Goal: Task Accomplishment & Management: Manage account settings

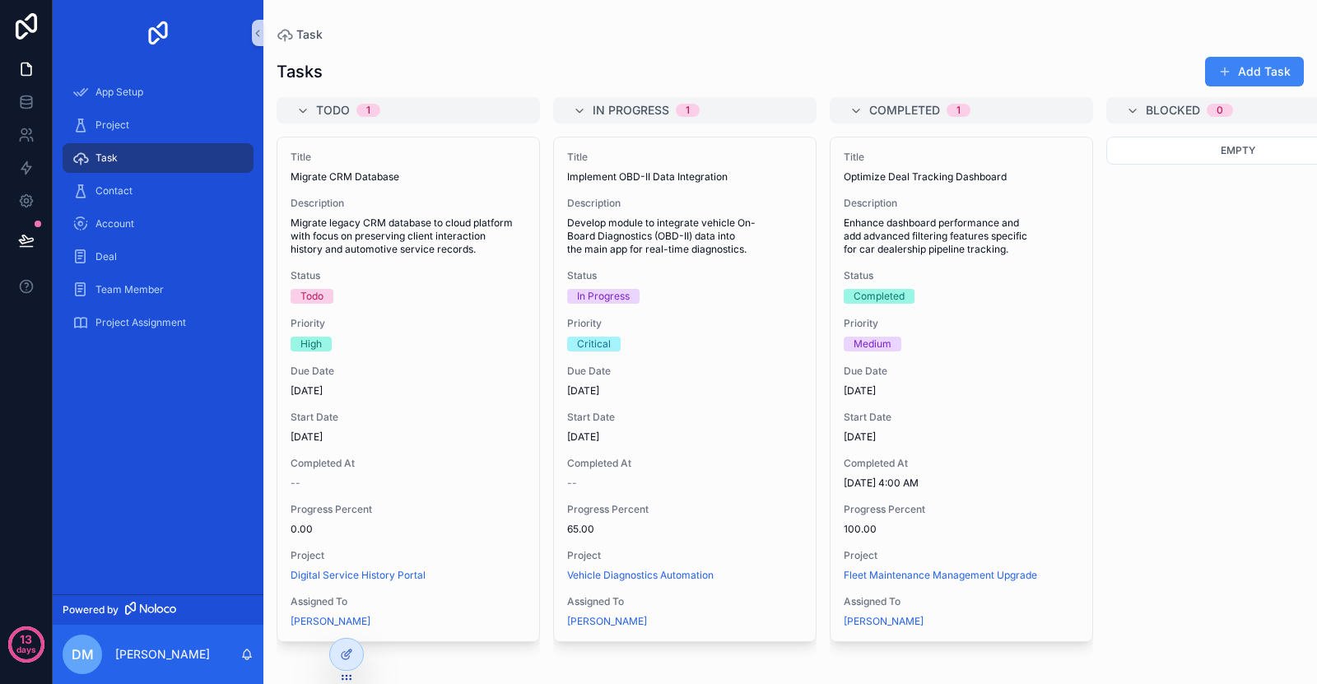
click at [167, 174] on div "Contact" at bounding box center [158, 190] width 211 height 33
click at [175, 195] on div "Contact" at bounding box center [157, 191] width 171 height 26
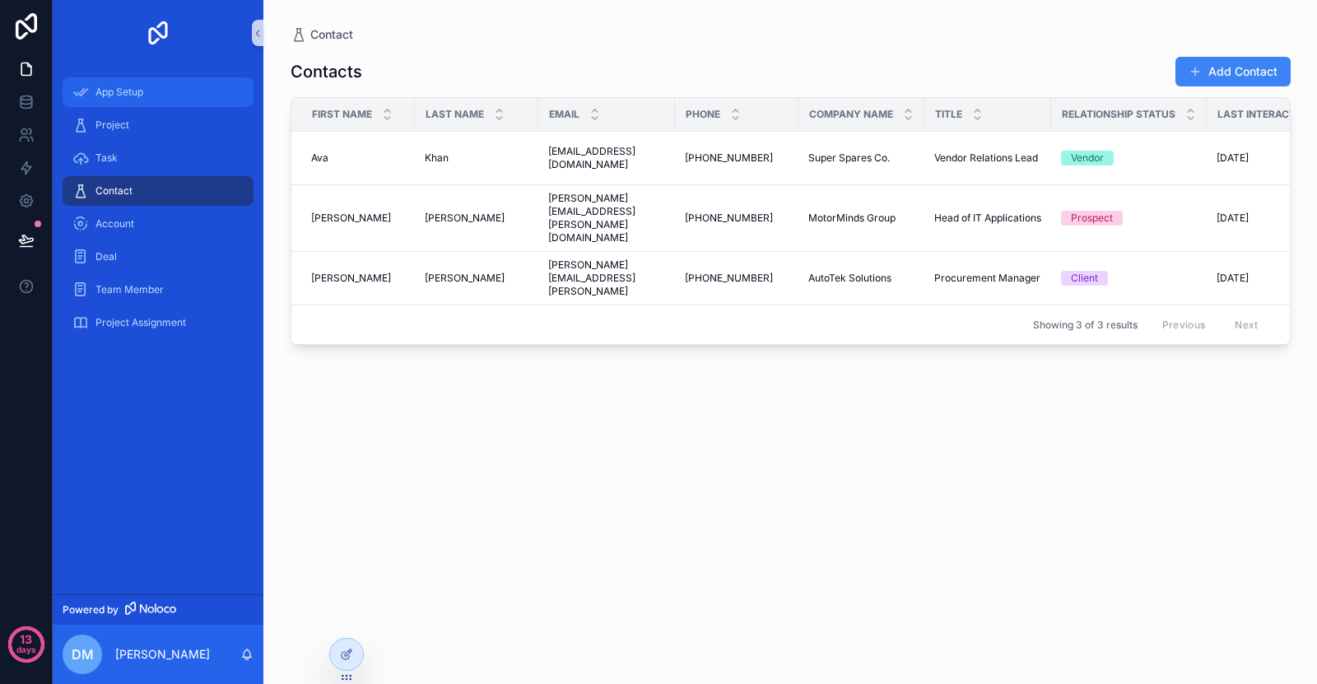
click at [166, 89] on div "App Setup" at bounding box center [157, 92] width 171 height 26
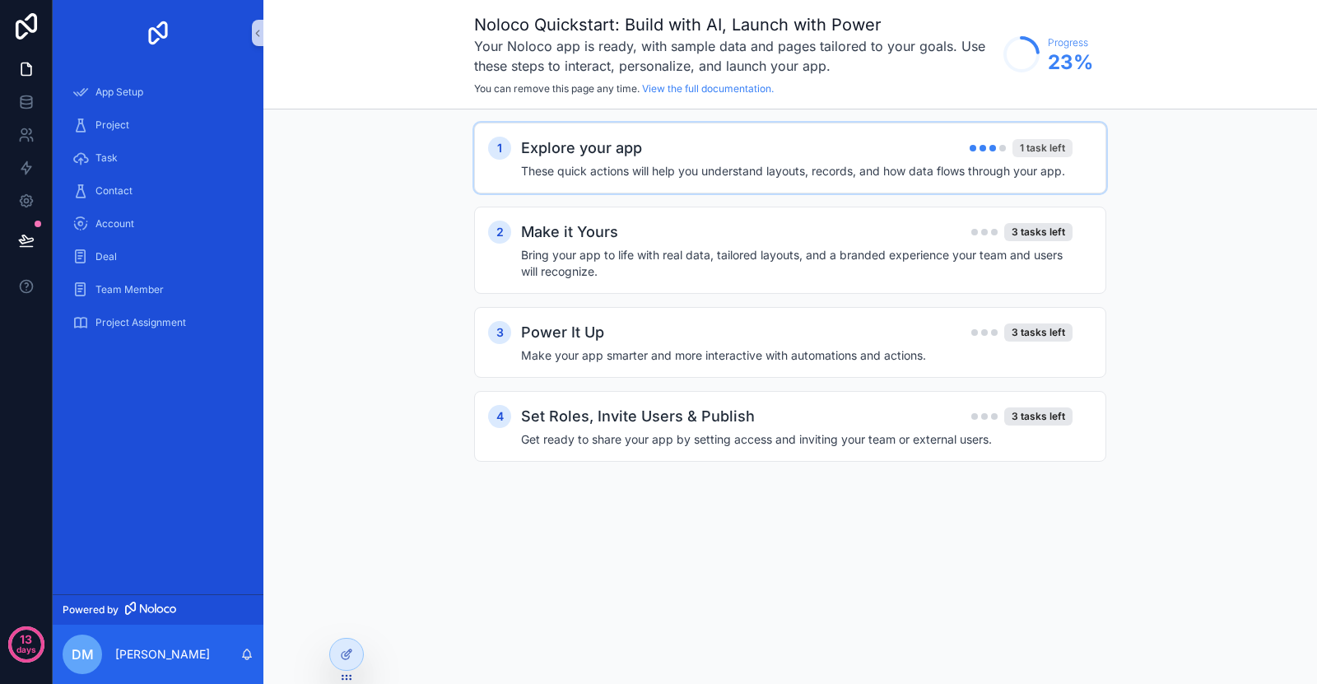
click at [1039, 151] on div "1 task left" at bounding box center [1042, 148] width 60 height 18
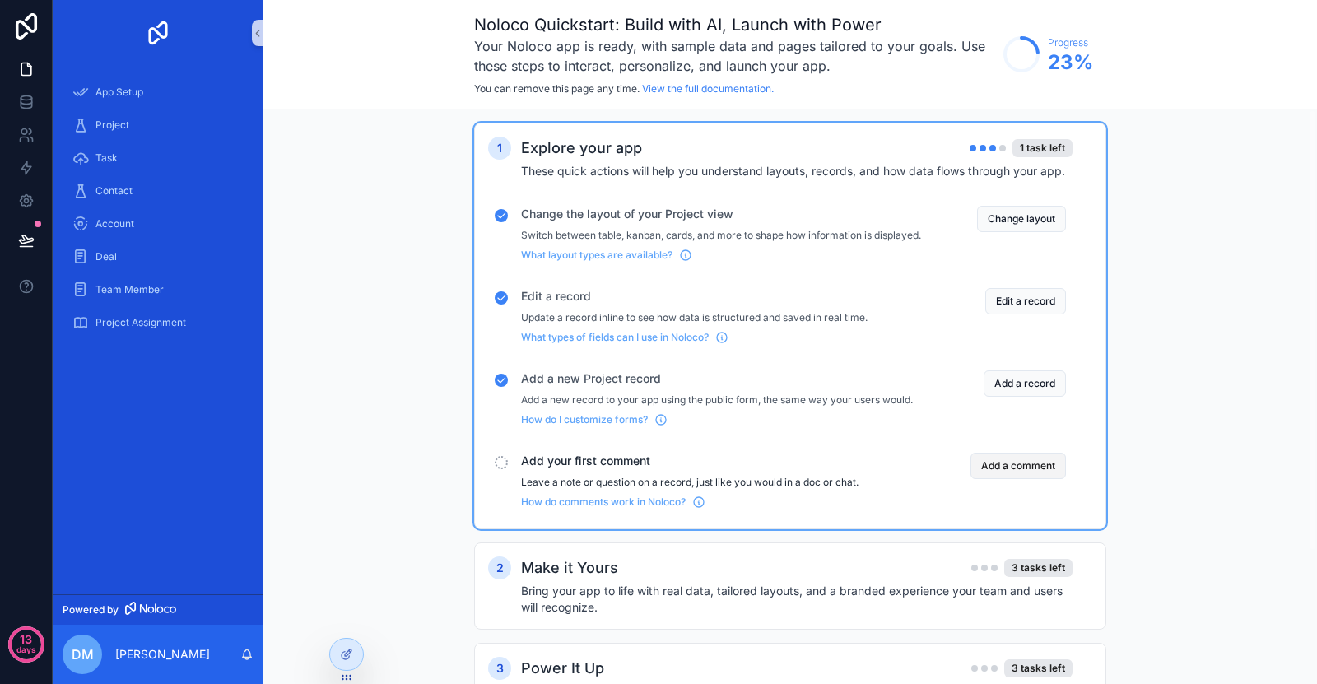
click at [1014, 478] on button "Add a comment" at bounding box center [1017, 466] width 95 height 26
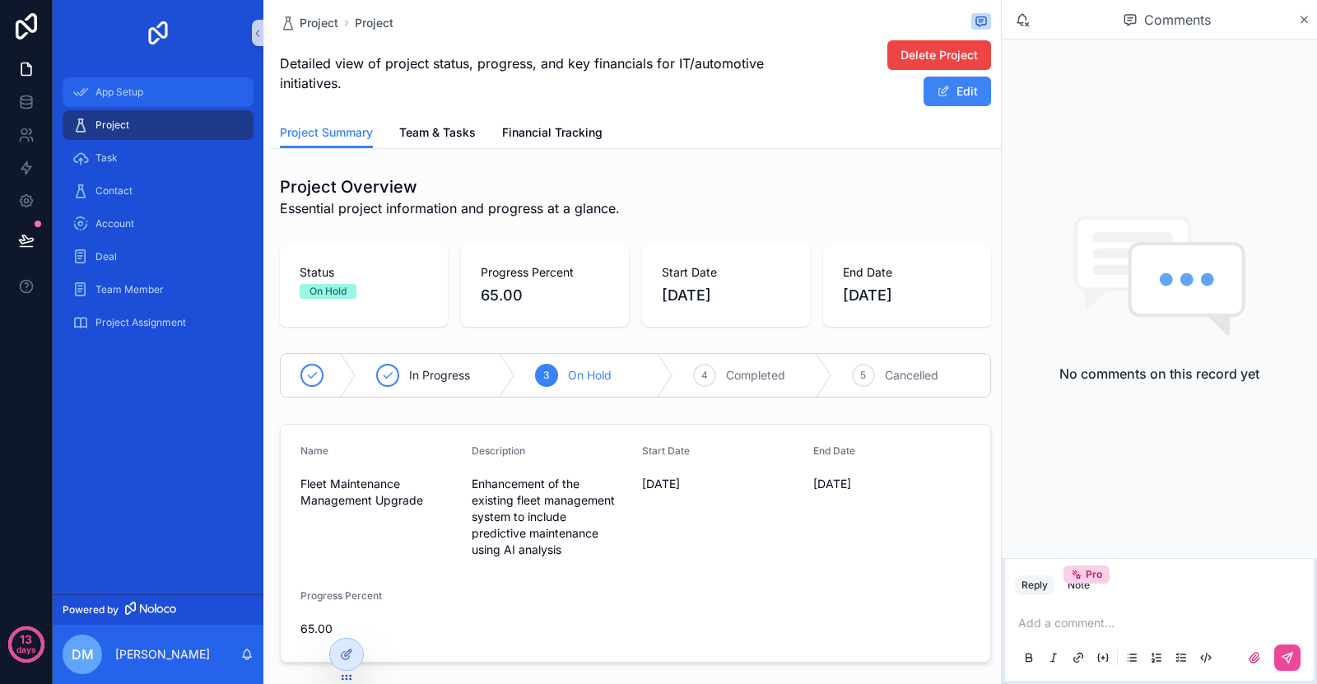
click at [128, 92] on span "App Setup" at bounding box center [119, 92] width 48 height 13
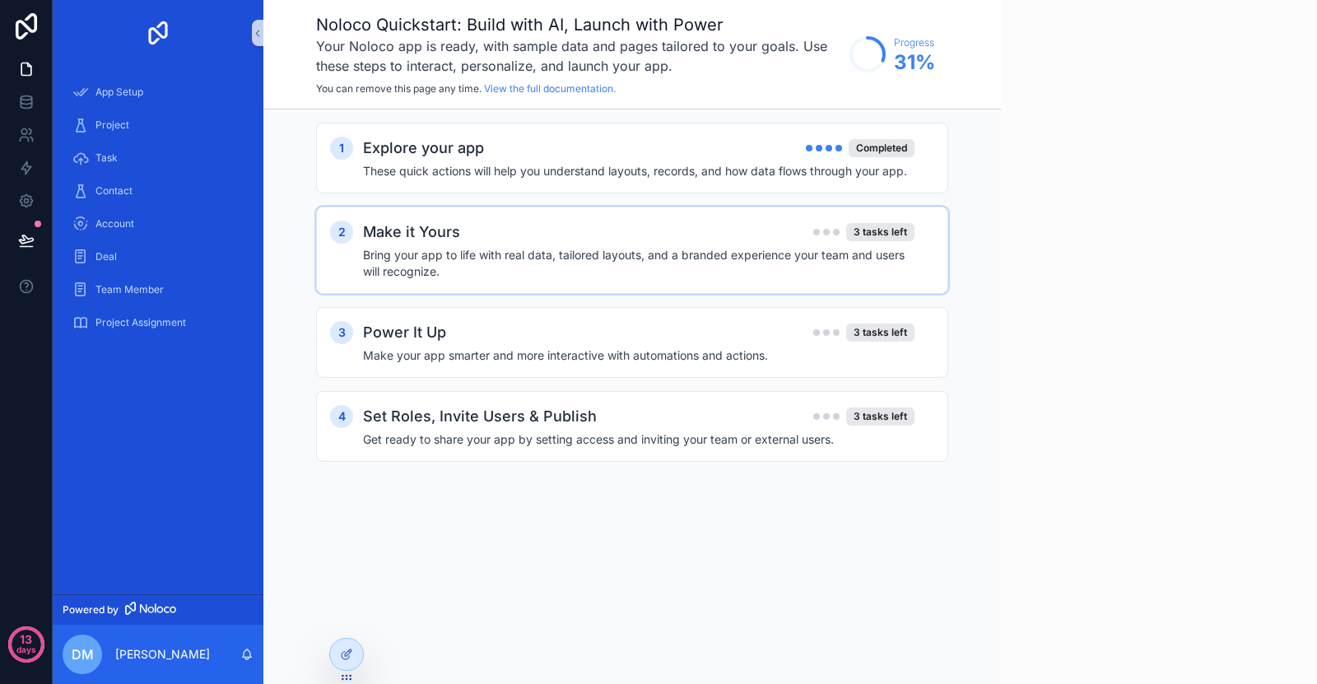
click at [820, 225] on div "3 tasks left" at bounding box center [863, 232] width 101 height 18
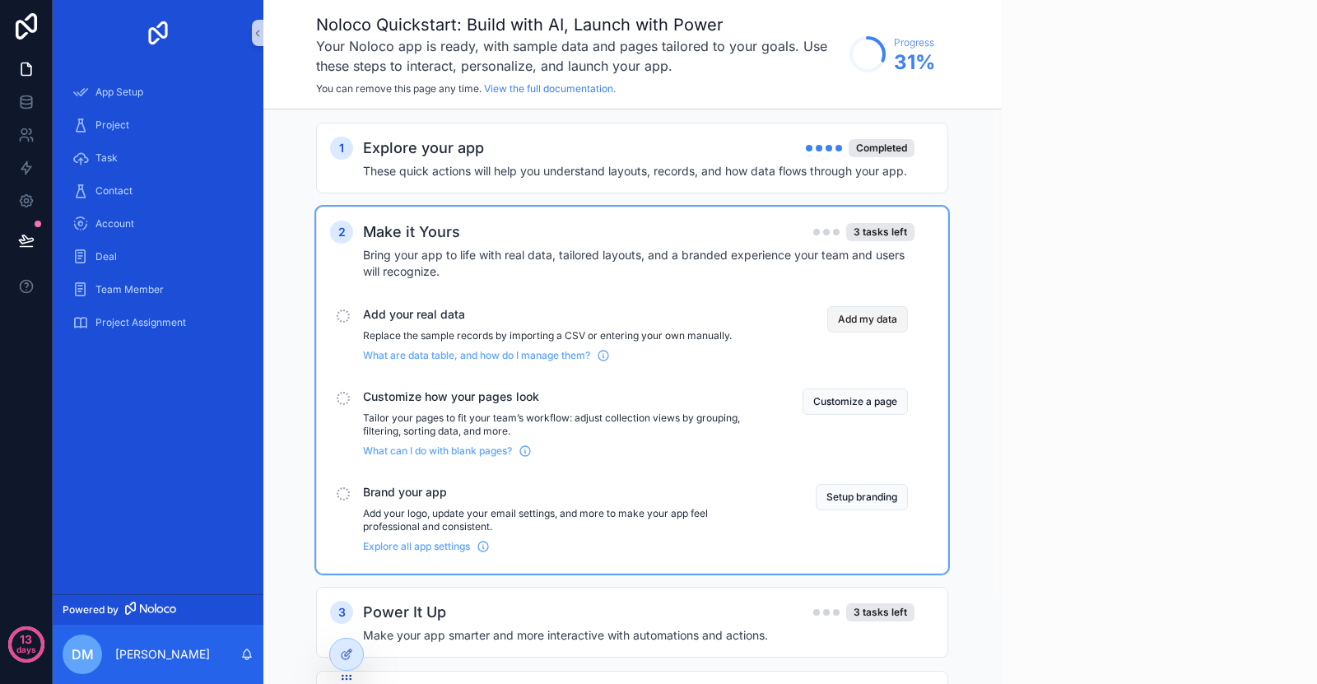
click at [857, 323] on button "Add my data" at bounding box center [867, 319] width 81 height 26
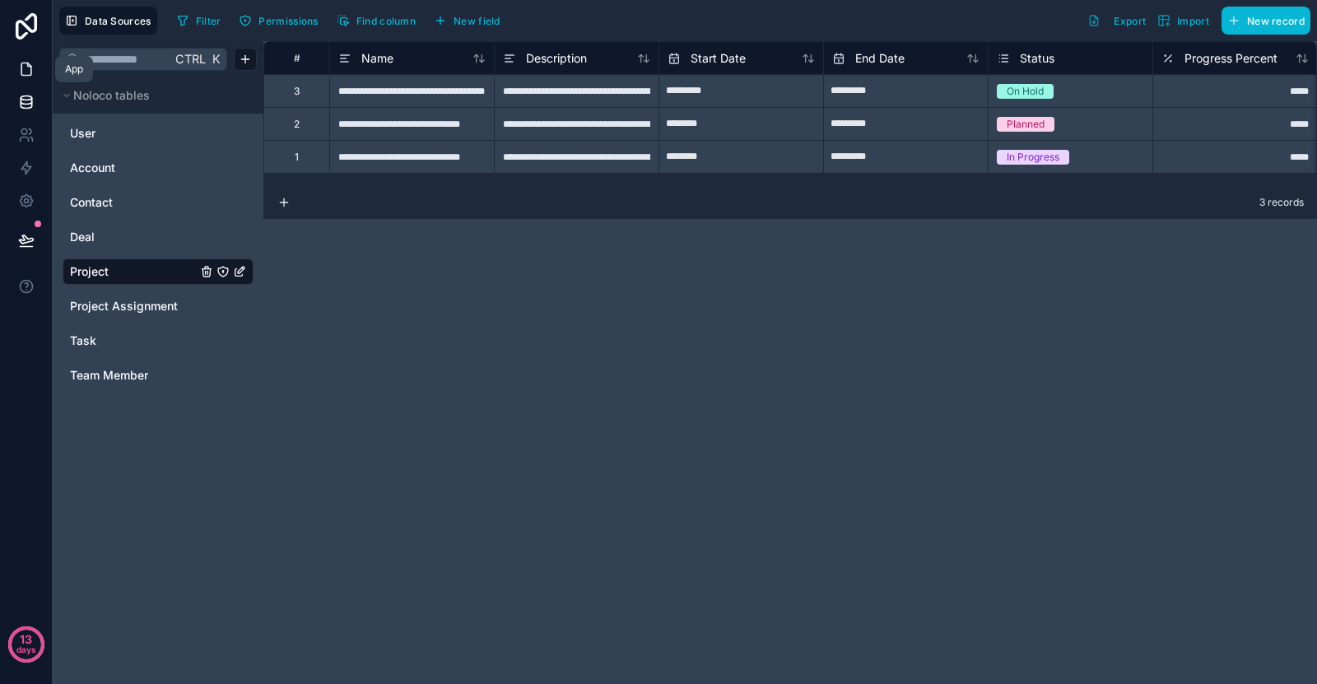
click at [26, 63] on icon at bounding box center [26, 69] width 10 height 12
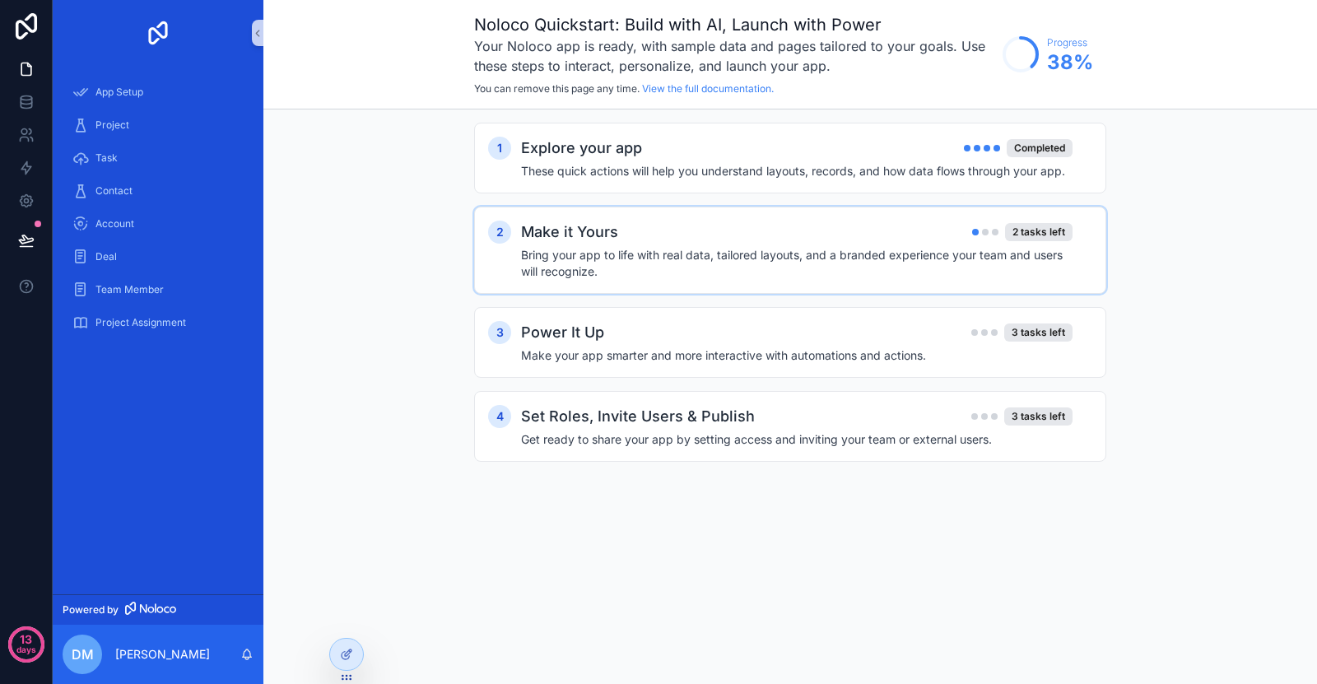
click at [957, 275] on h4 "Bring your app to life with real data, tailored layouts, and a branded experien…" at bounding box center [796, 263] width 551 height 33
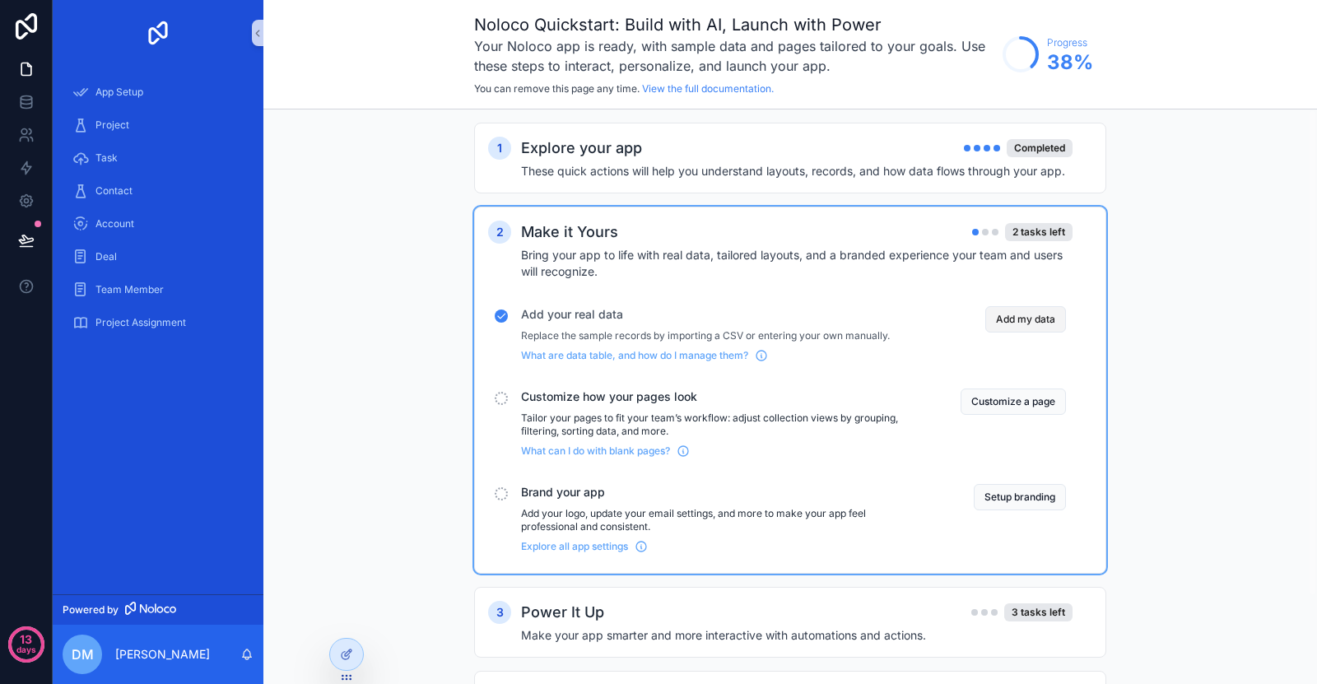
click at [1007, 321] on button "Add my data" at bounding box center [1025, 319] width 81 height 26
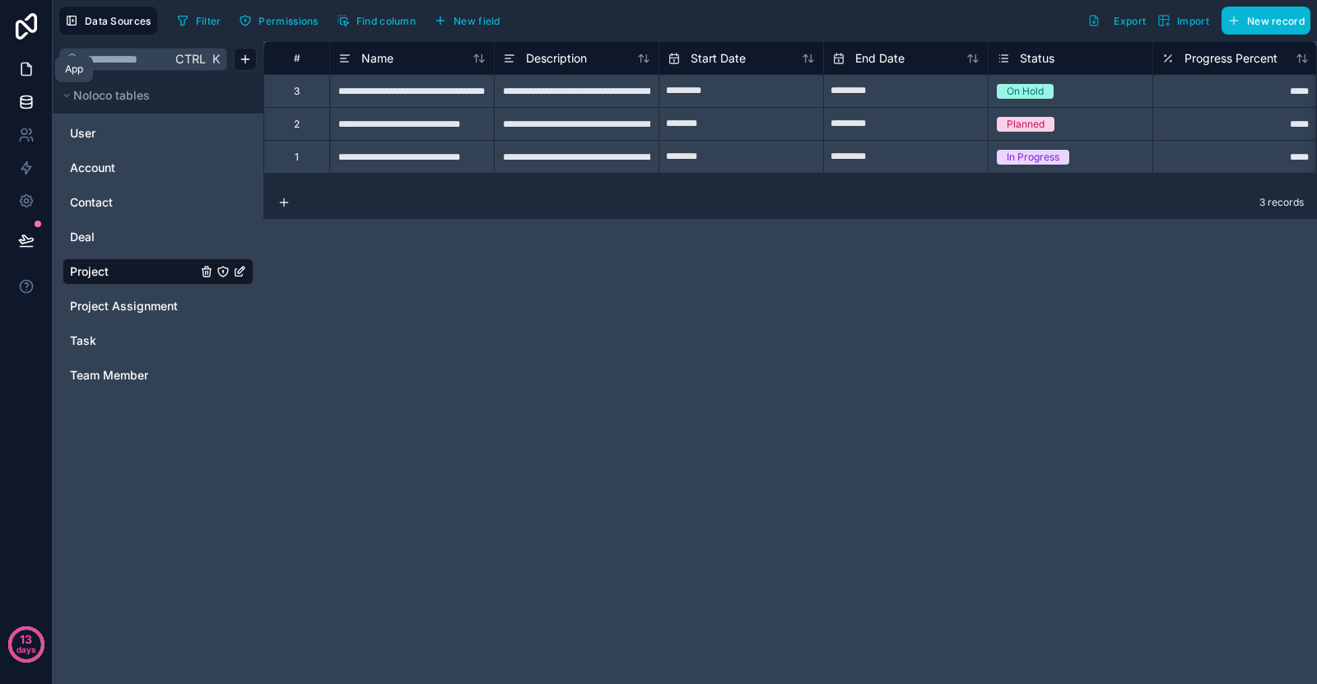
click at [36, 69] on link at bounding box center [26, 69] width 52 height 33
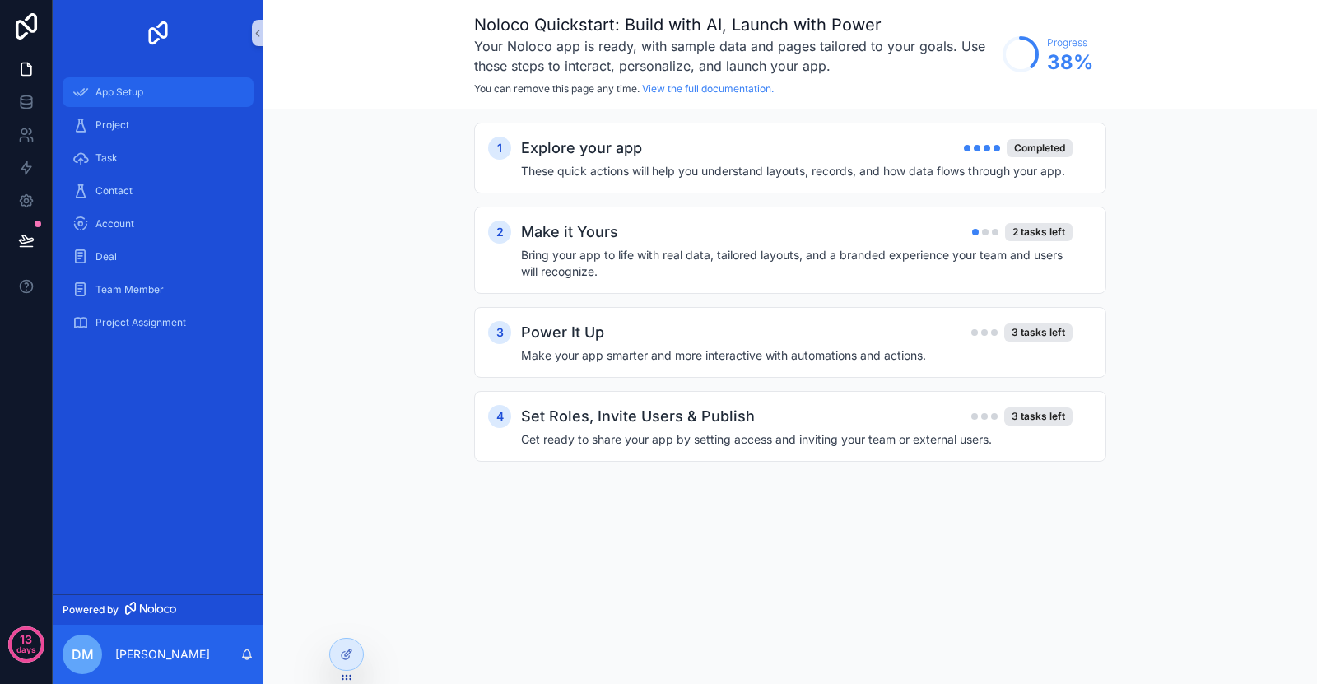
click at [141, 100] on div "App Setup" at bounding box center [157, 92] width 171 height 26
click at [792, 259] on h4 "Bring your app to life with real data, tailored layouts, and a branded experien…" at bounding box center [796, 263] width 551 height 33
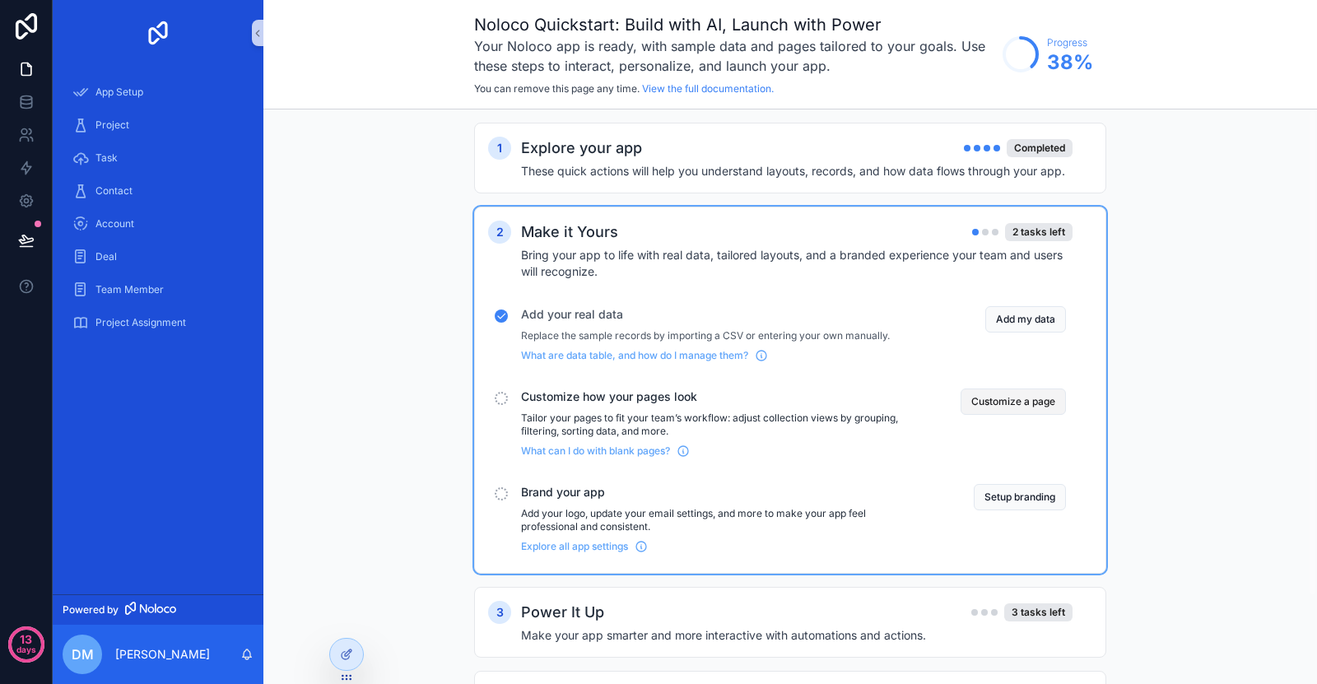
click at [999, 397] on button "Customize a page" at bounding box center [1012, 401] width 105 height 26
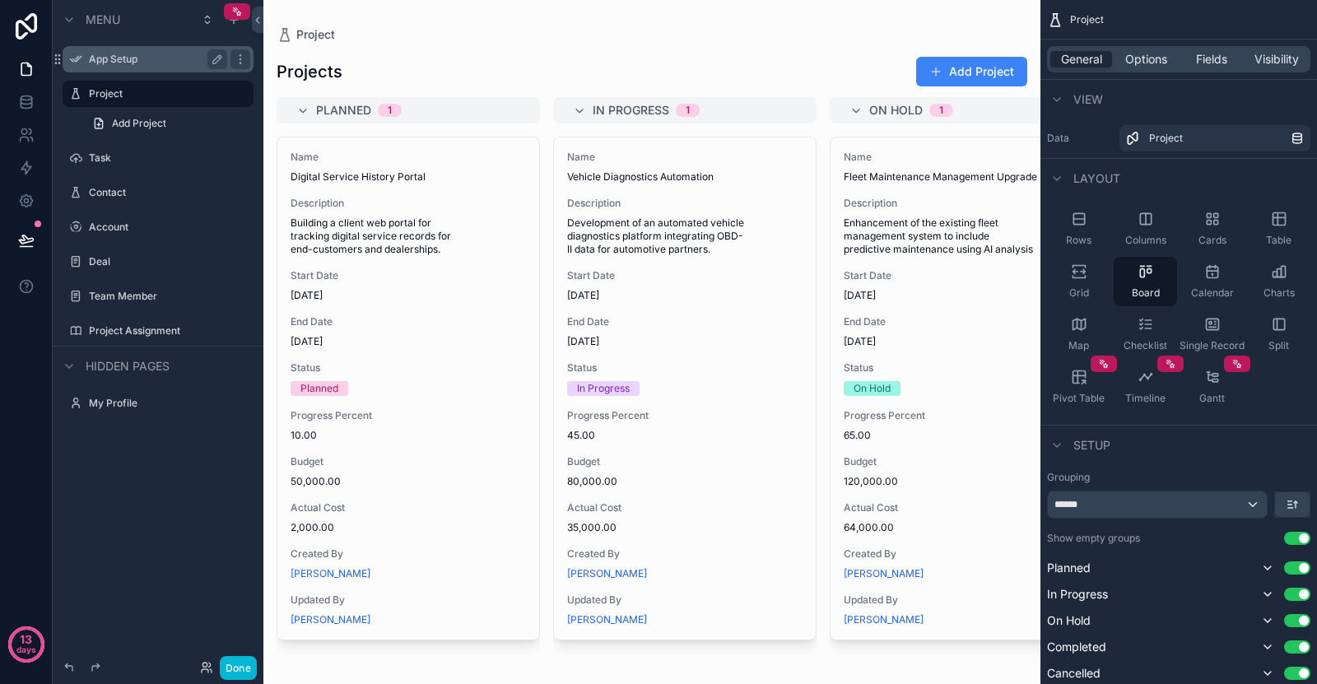
click at [102, 59] on label "App Setup" at bounding box center [155, 59] width 132 height 13
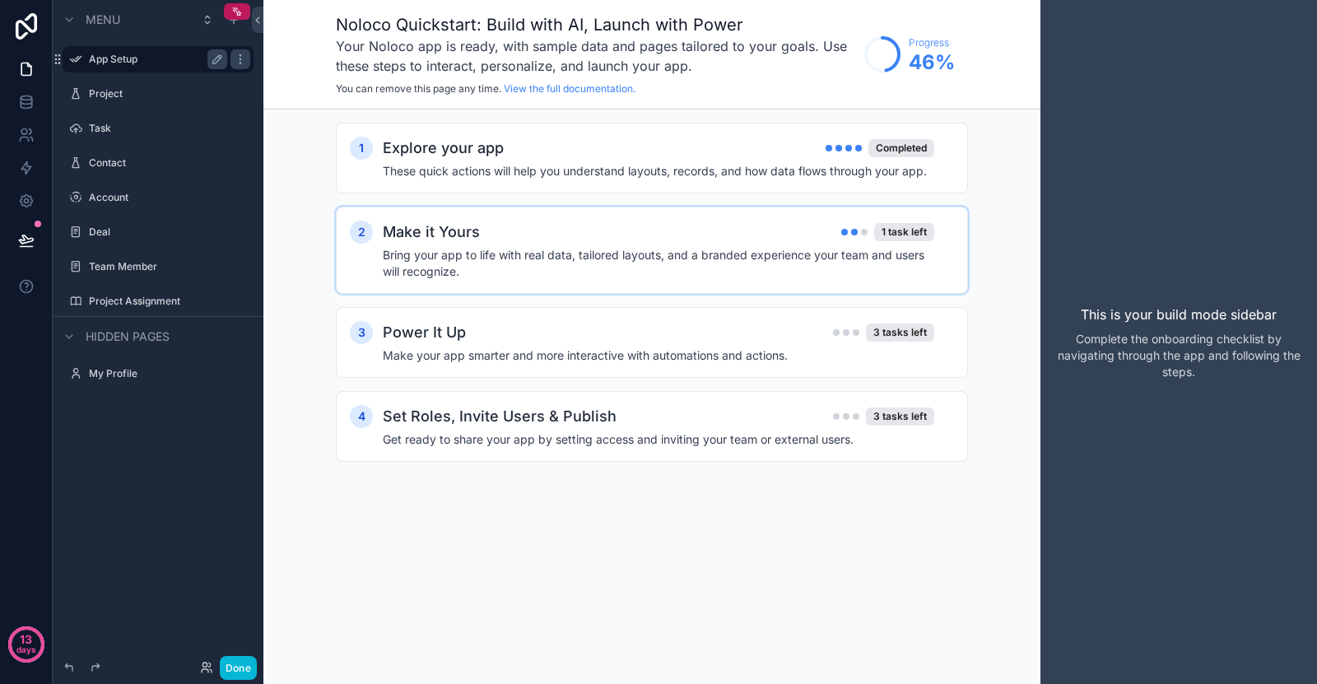
click at [792, 280] on div "2 Make it Yours 1 task left Bring your app to life with real data, tailored lay…" at bounding box center [652, 250] width 632 height 87
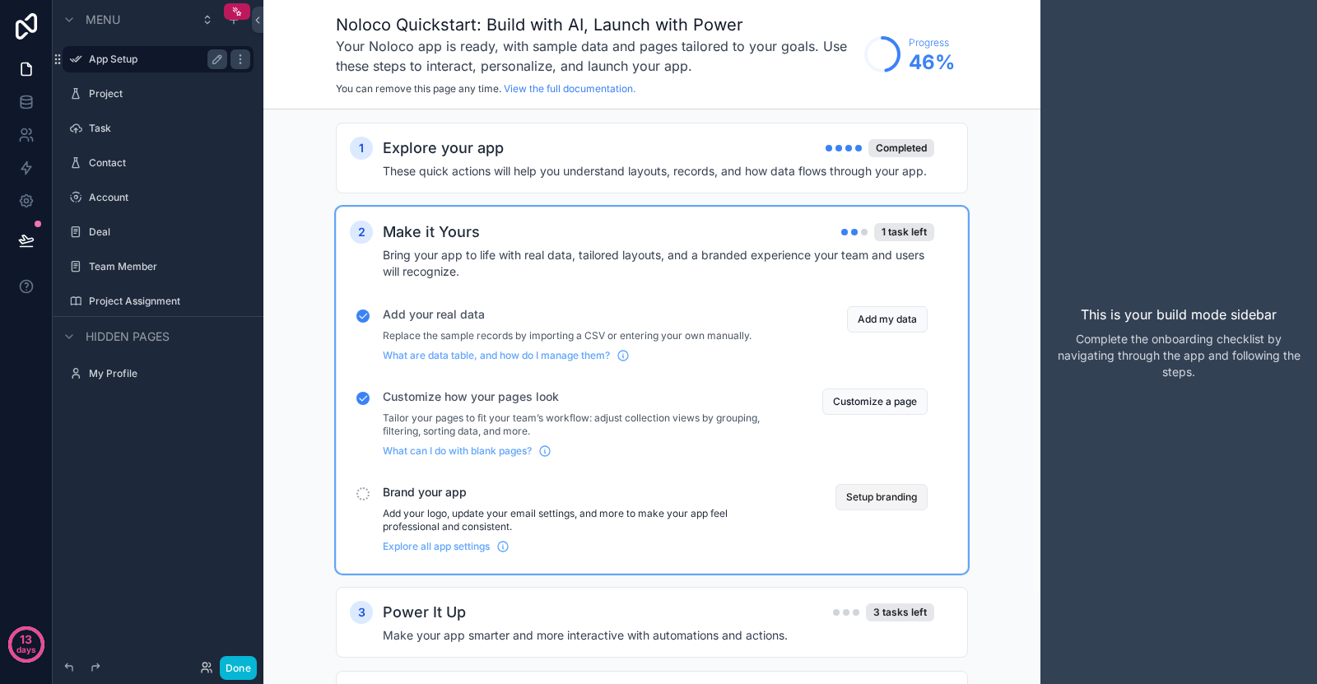
click at [892, 494] on button "Setup branding" at bounding box center [881, 497] width 92 height 26
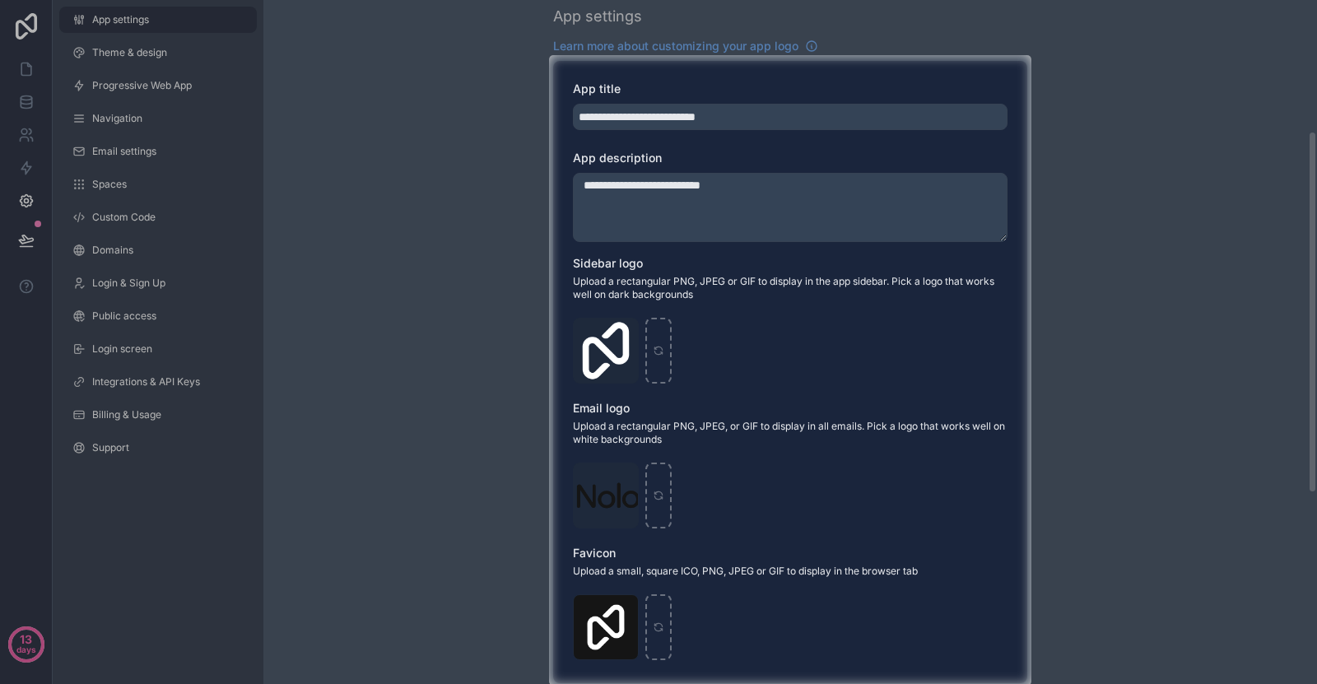
scroll to position [247, 0]
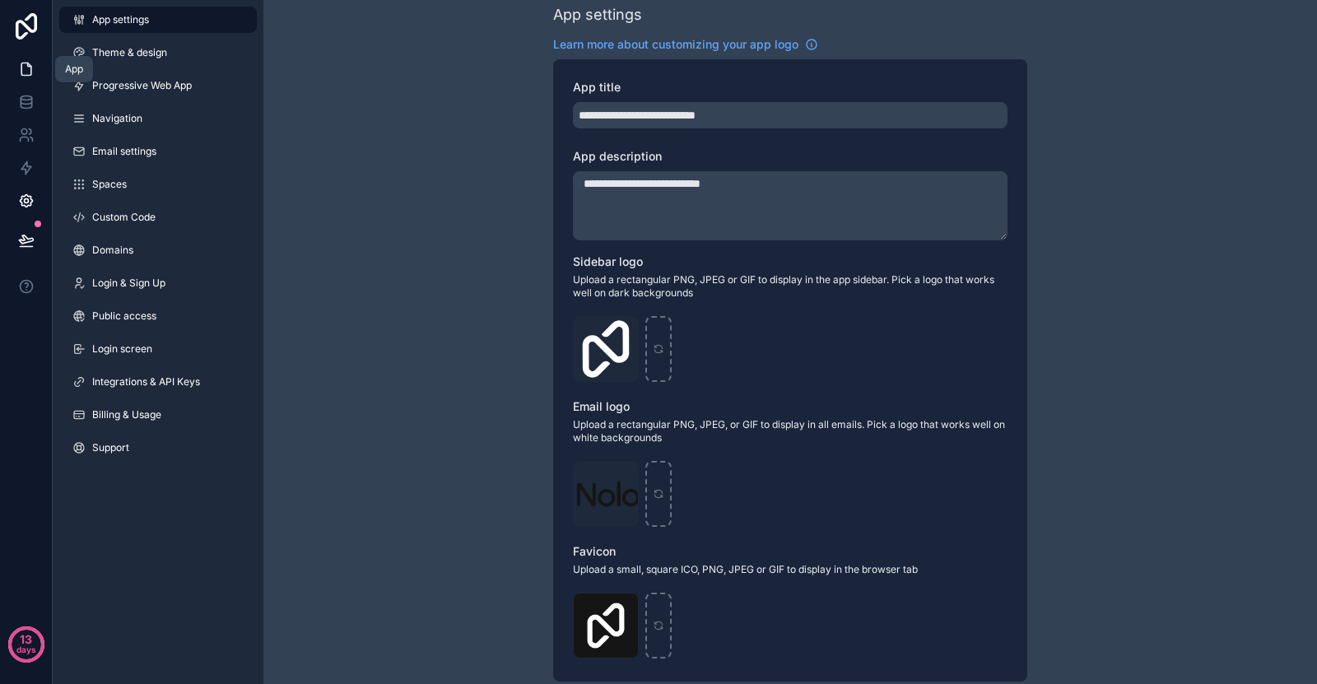
click at [21, 56] on link at bounding box center [26, 69] width 52 height 33
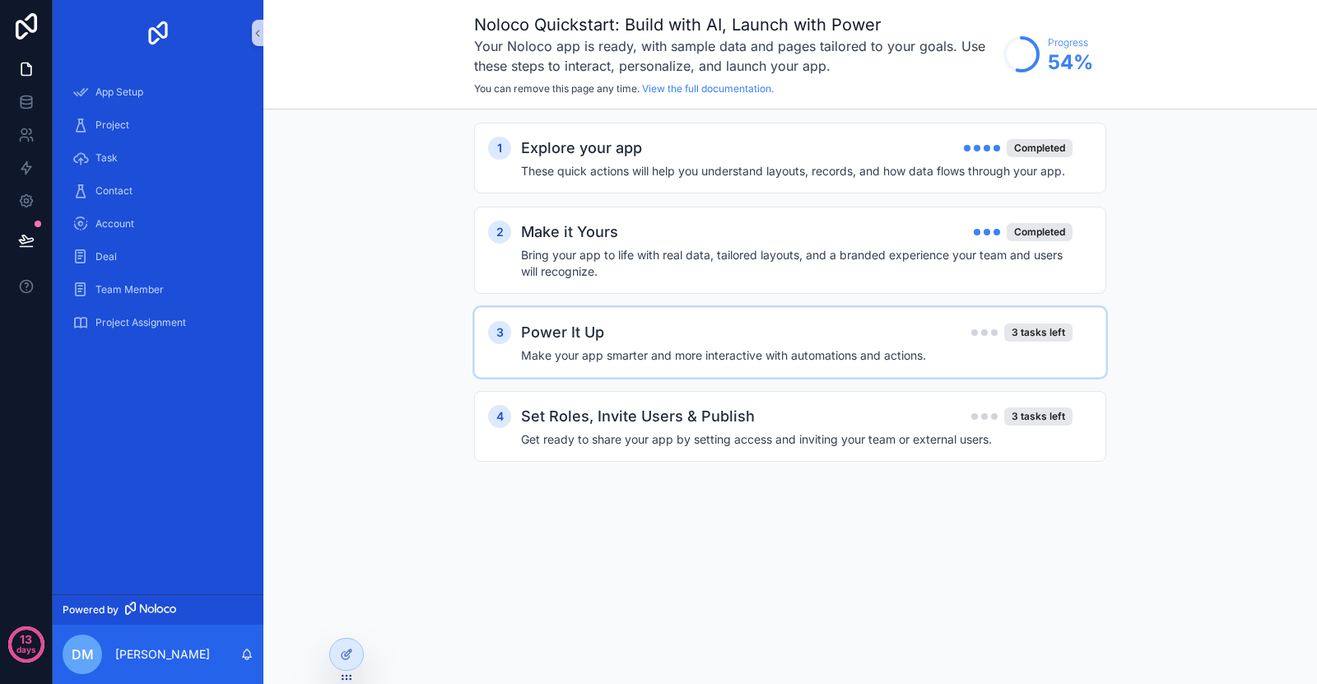
click at [835, 360] on h4 "Make your app smarter and more interactive with automations and actions." at bounding box center [796, 355] width 551 height 16
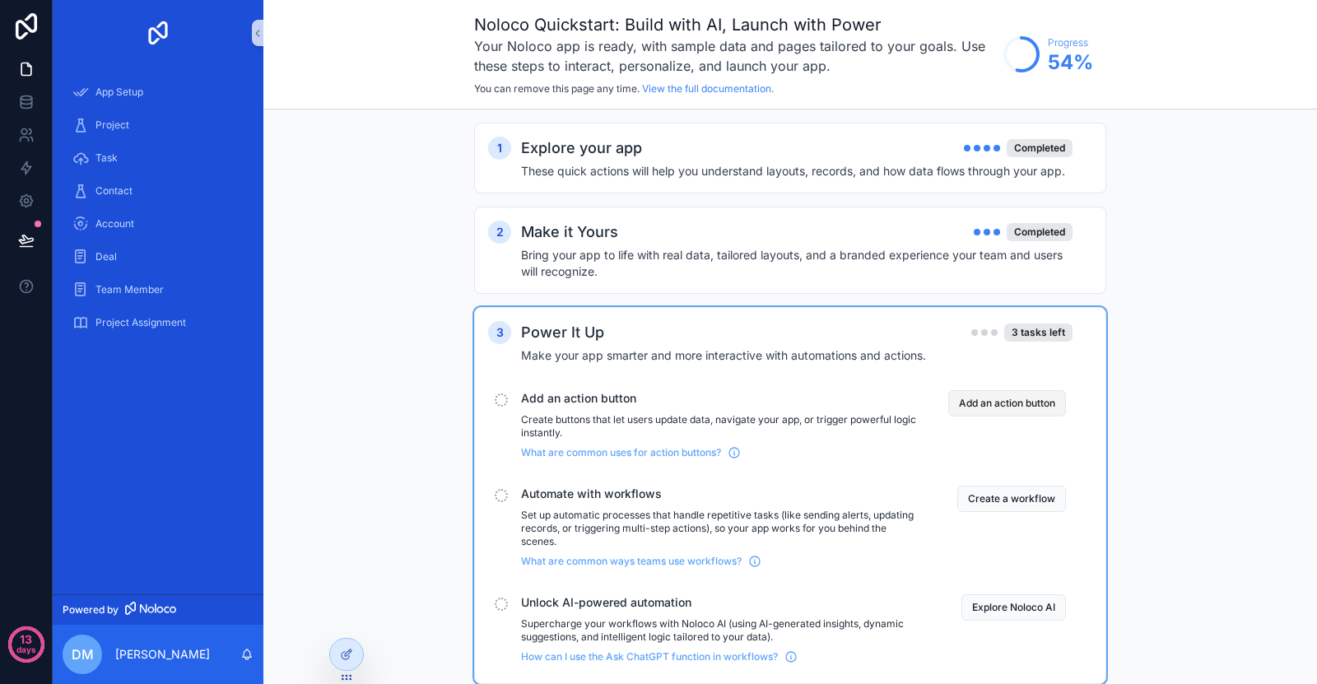
click at [978, 404] on button "Add an action button" at bounding box center [1007, 403] width 118 height 26
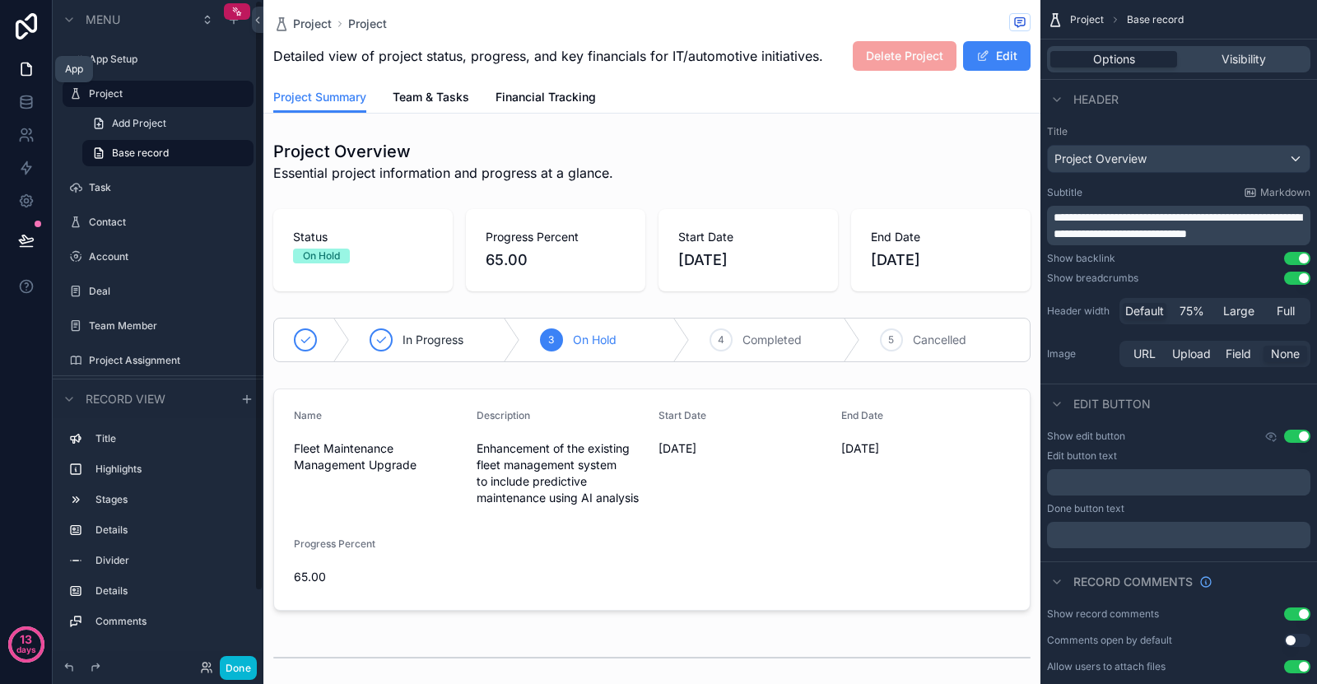
click at [22, 76] on icon at bounding box center [26, 69] width 10 height 12
